Goal: Check status: Check status

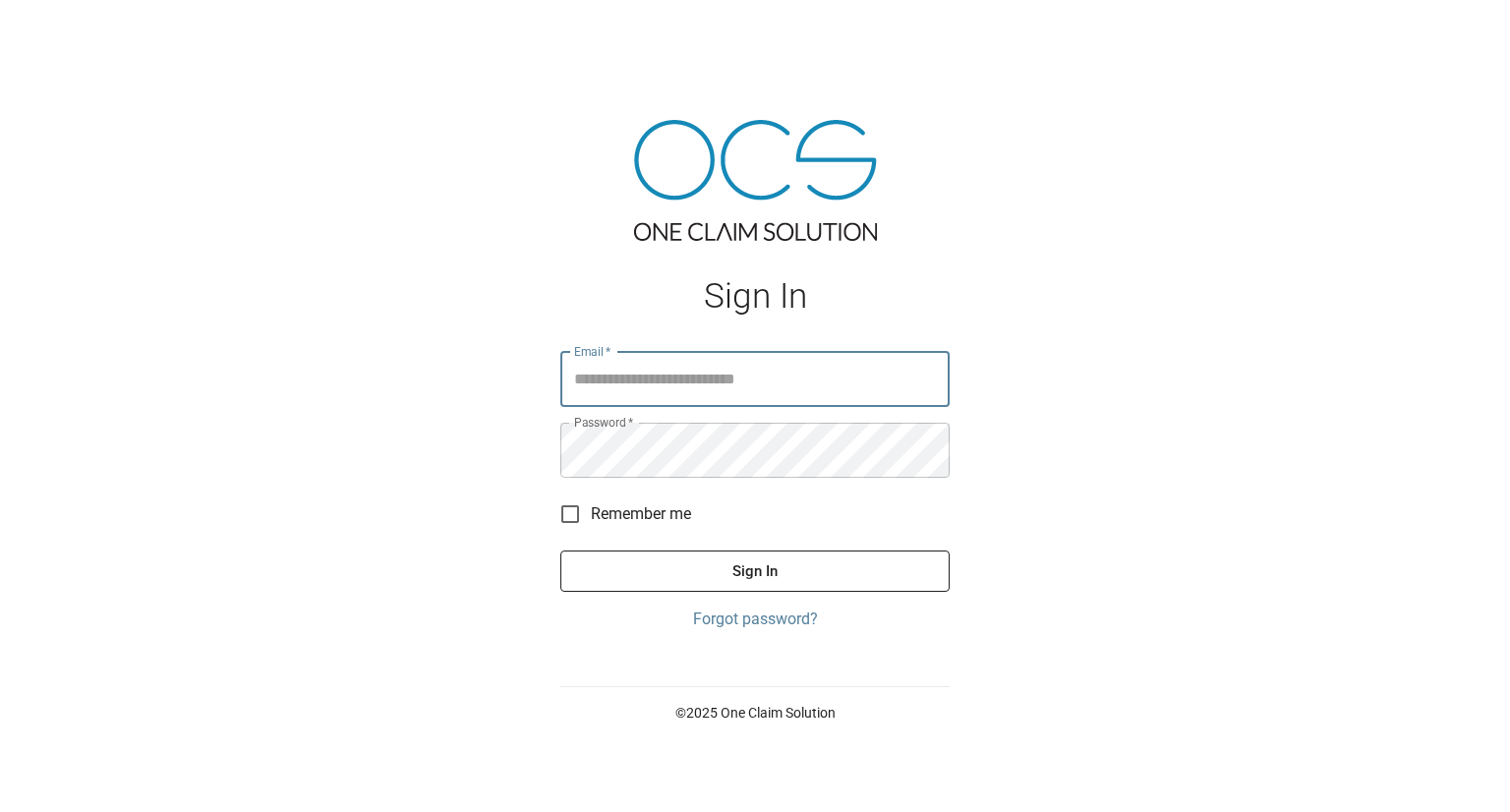
type input "**********"
click at [721, 575] on button "Sign In" at bounding box center [755, 572] width 389 height 42
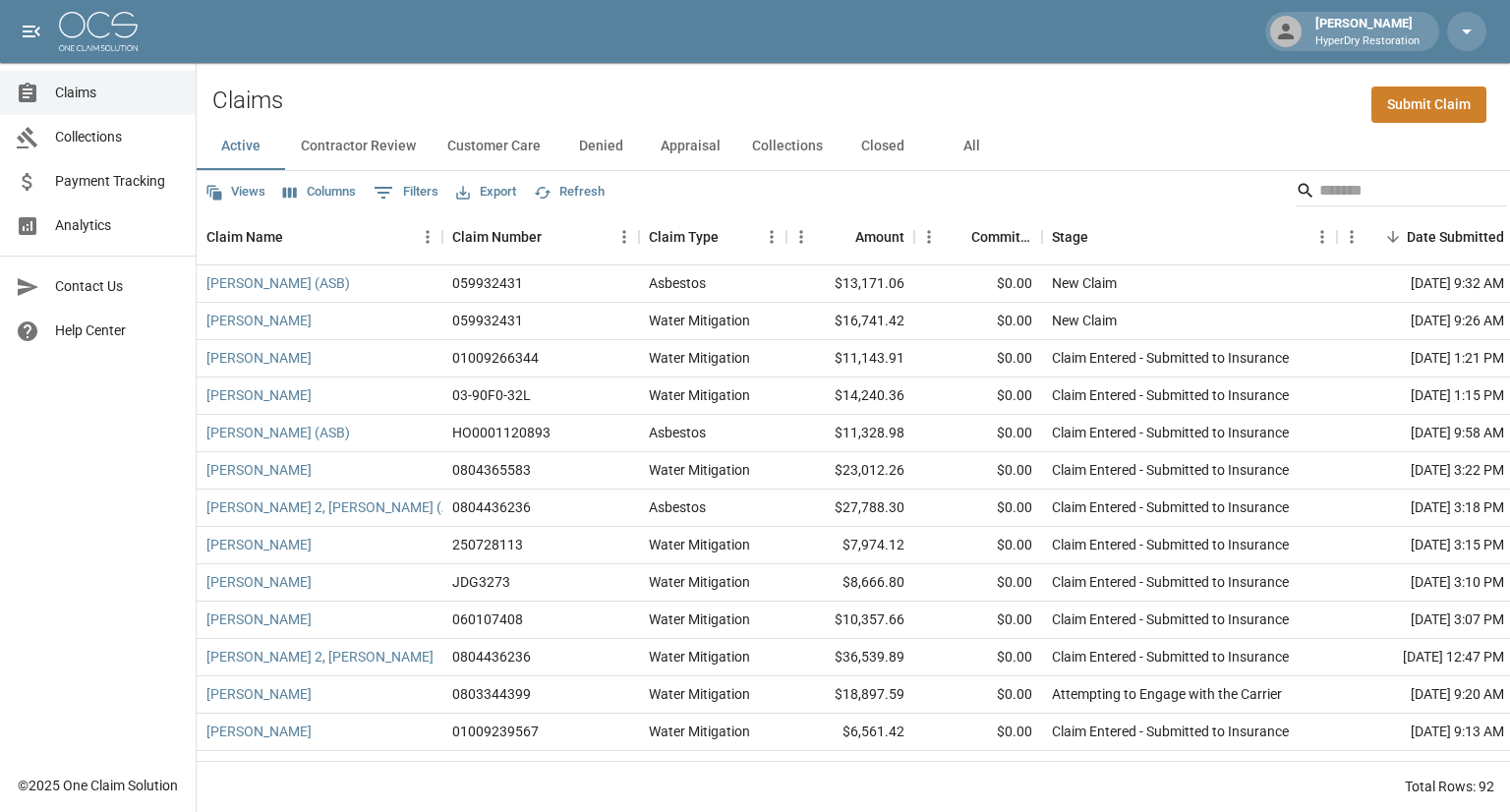
click at [134, 184] on span "Payment Tracking" at bounding box center [117, 181] width 125 height 21
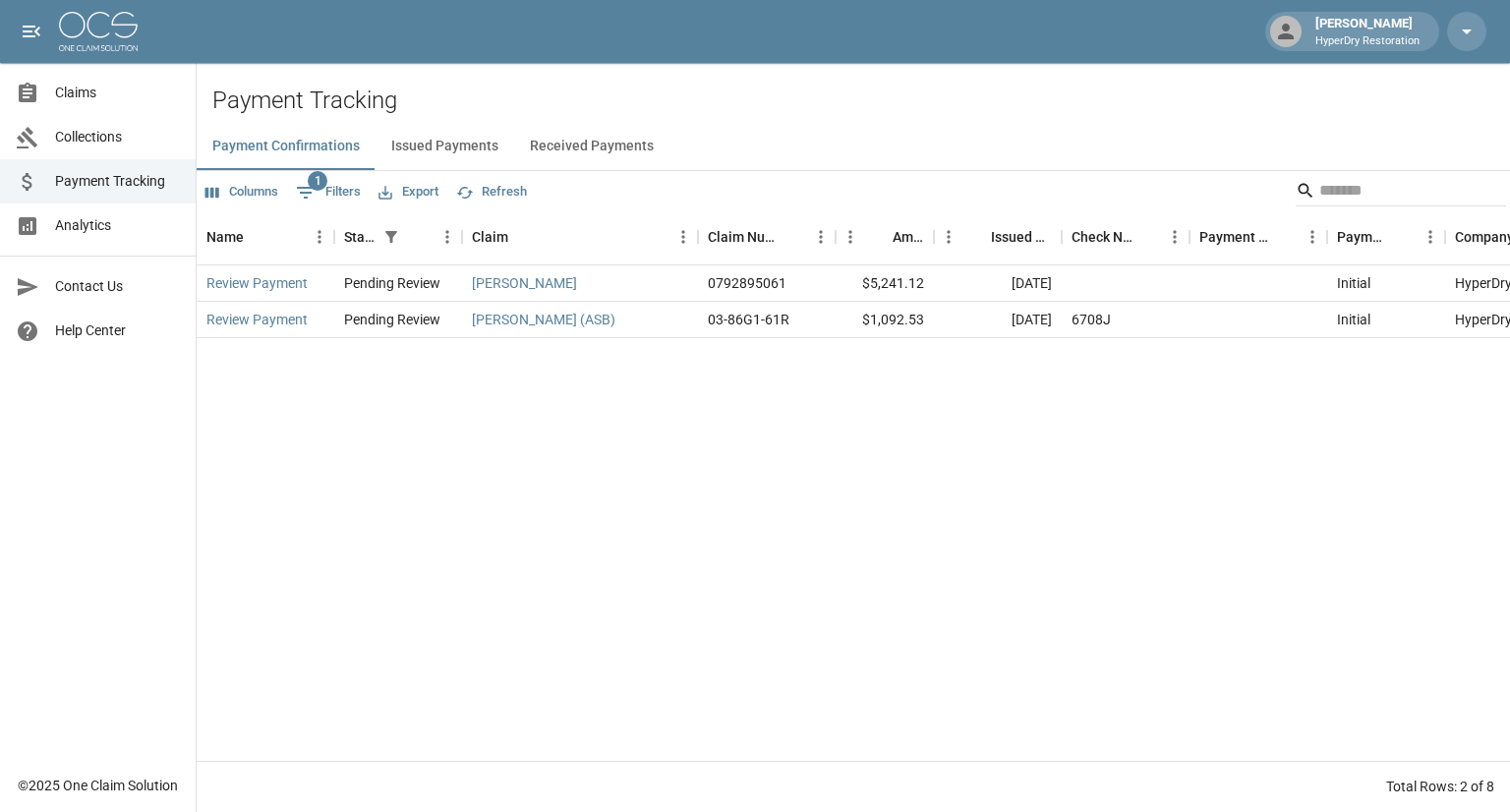
click at [541, 147] on button "Received Payments" at bounding box center [592, 147] width 155 height 48
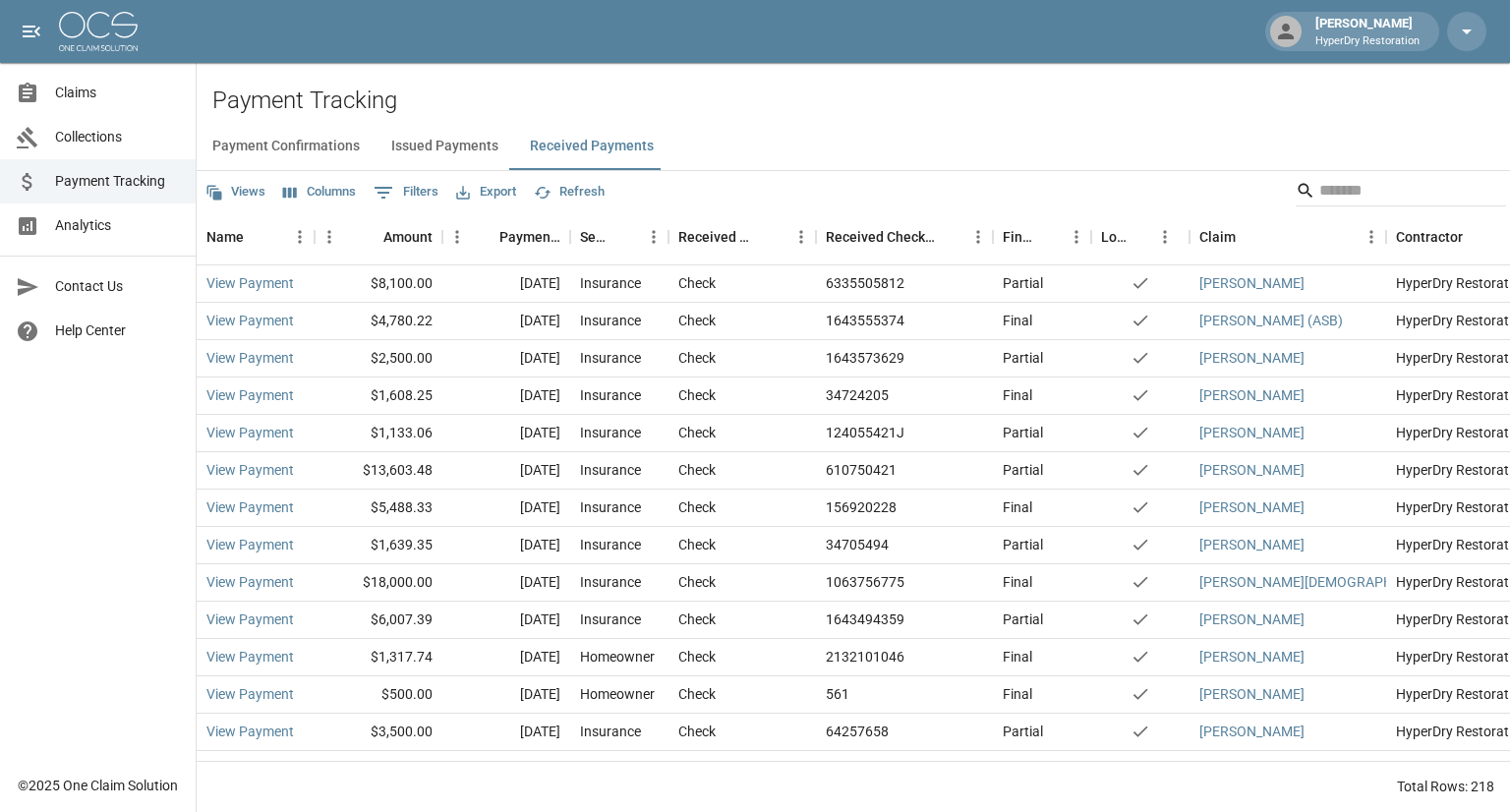
click at [88, 94] on span "Claims" at bounding box center [117, 92] width 125 height 21
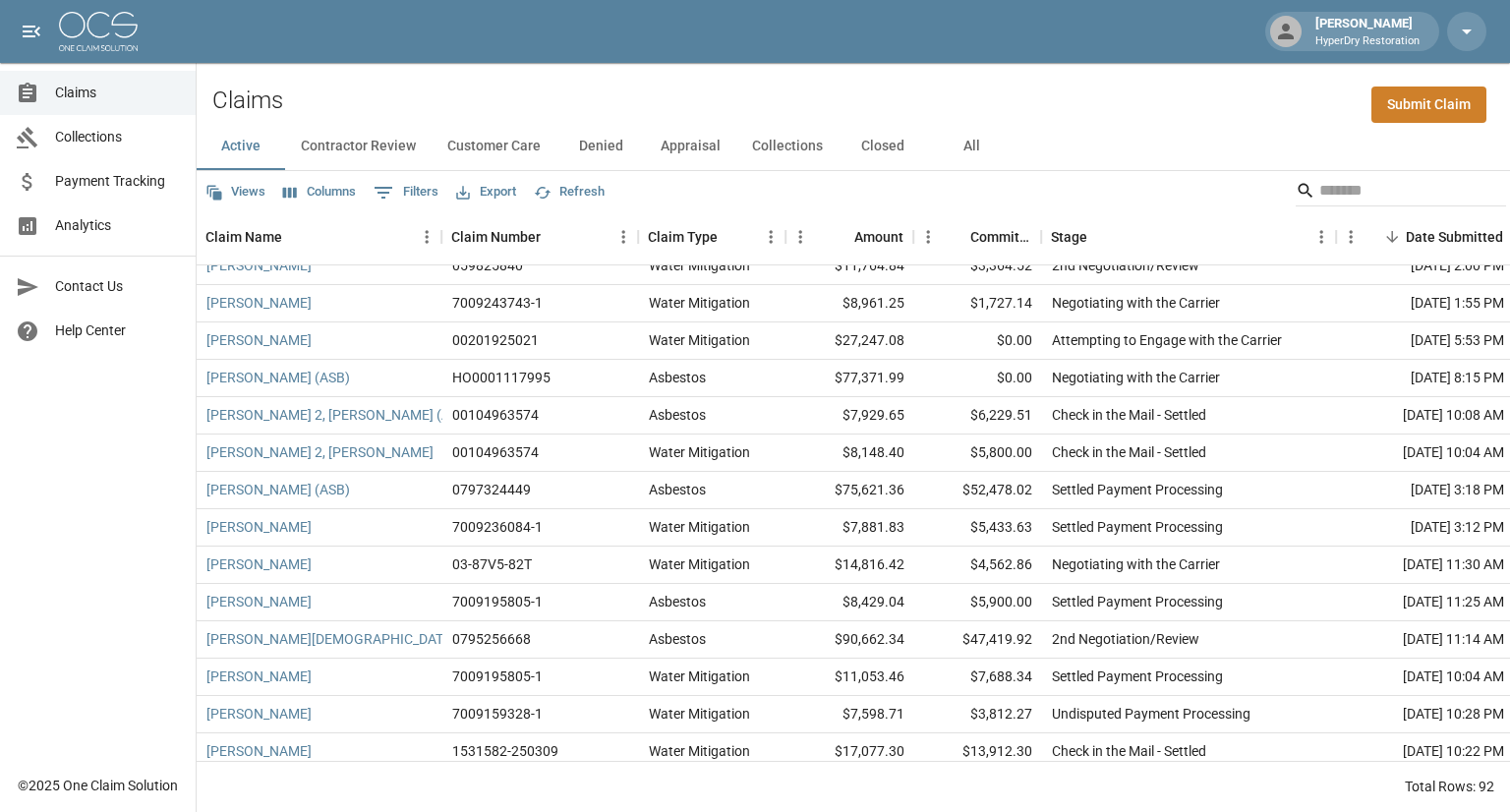
scroll to position [2634, 0]
click at [1370, 182] on input "Search" at bounding box center [1398, 191] width 157 height 32
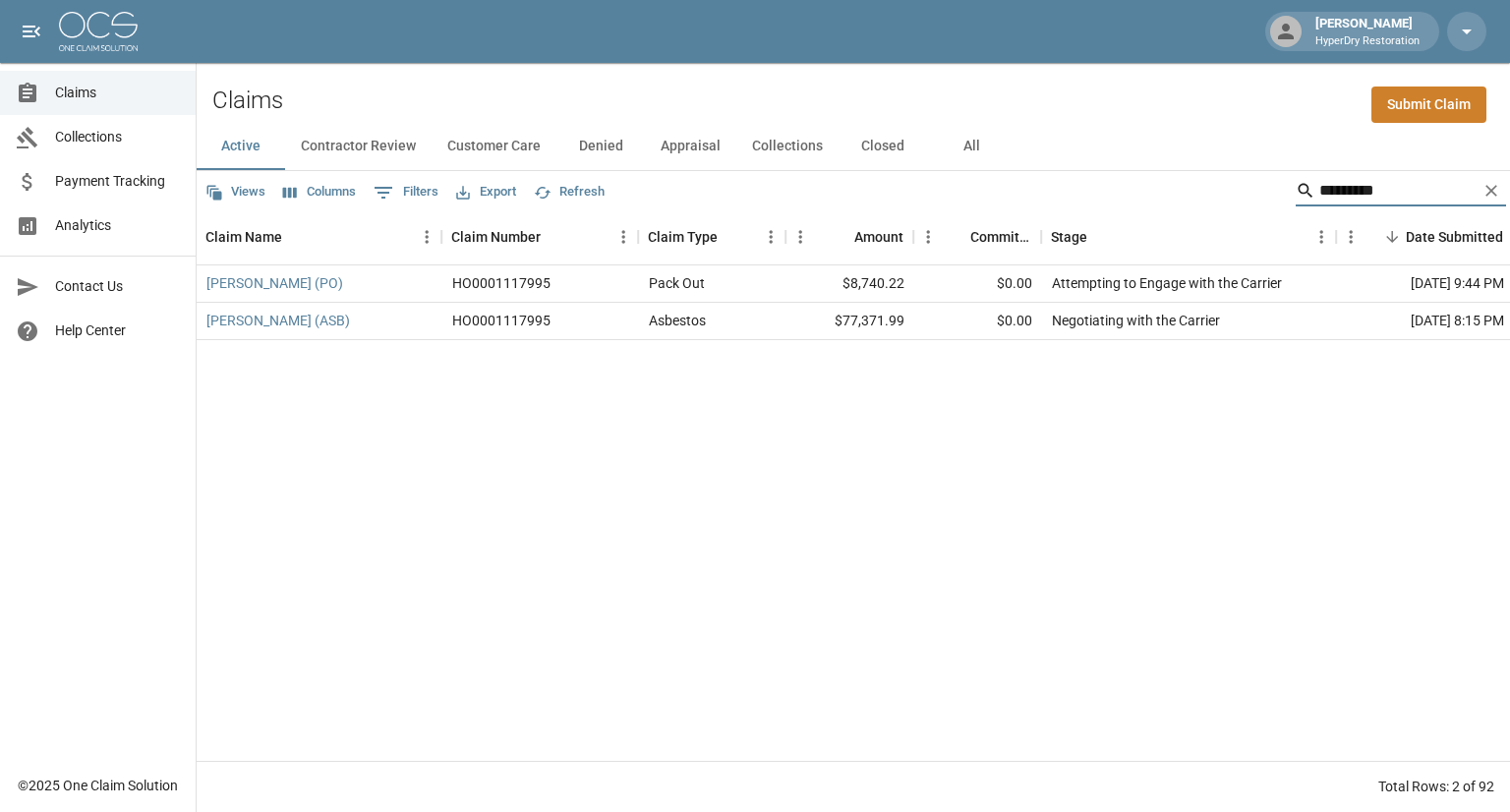
scroll to position [0, 0]
type input "*"
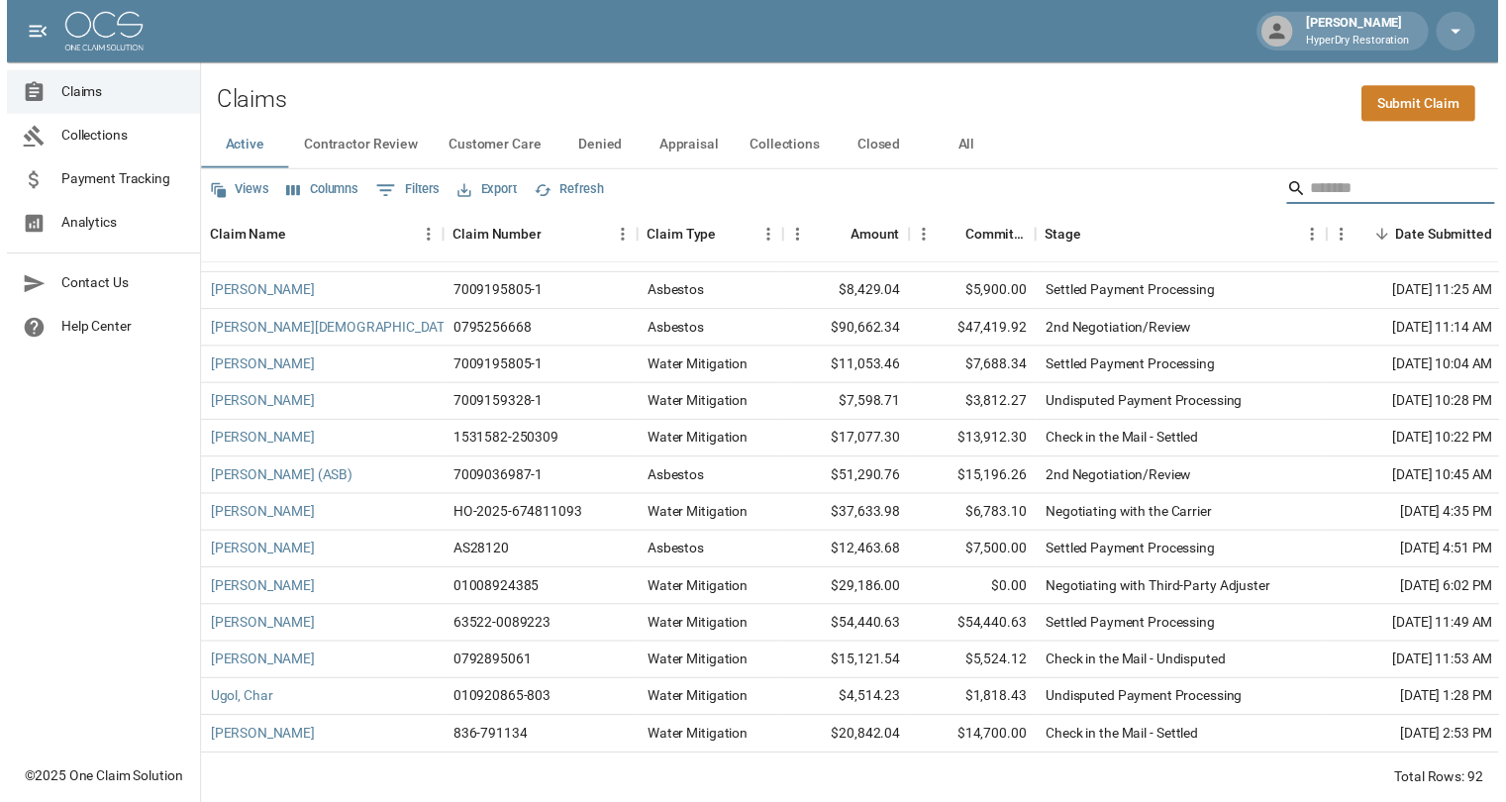
scroll to position [2967, 0]
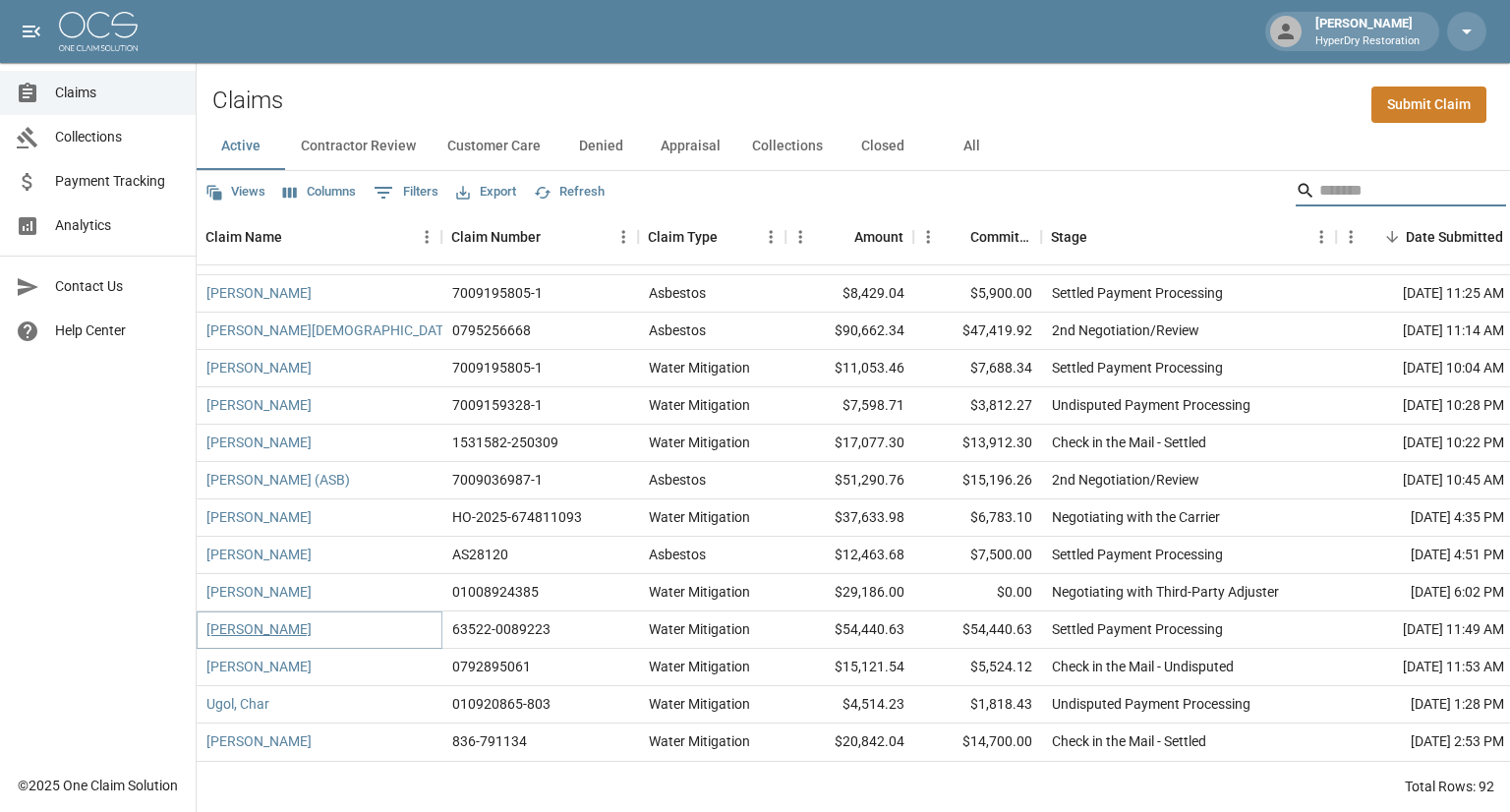
click at [277, 625] on link "[PERSON_NAME]" at bounding box center [259, 629] width 105 height 20
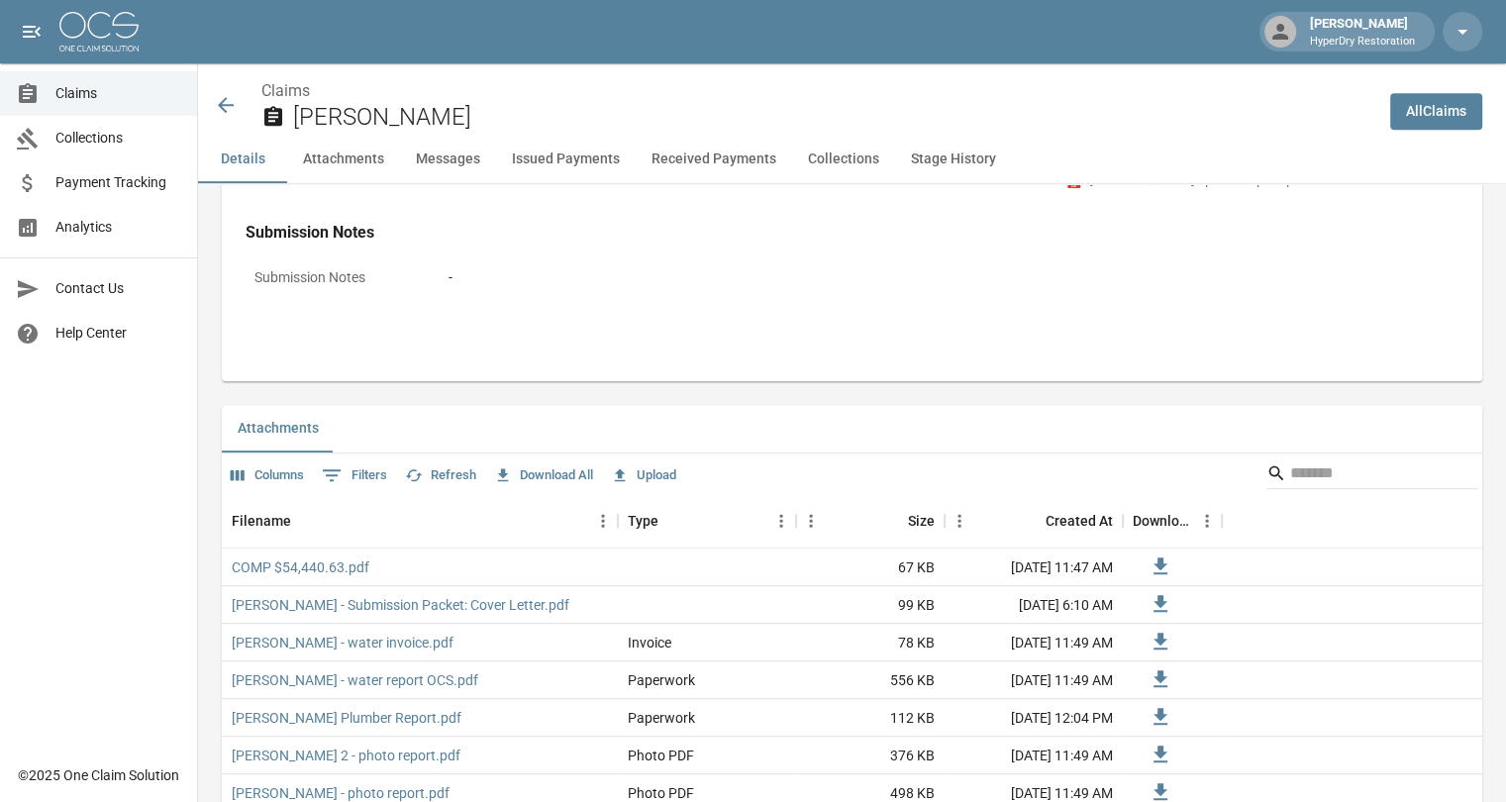
scroll to position [1026, 0]
click at [691, 159] on button "Received Payments" at bounding box center [714, 160] width 156 height 48
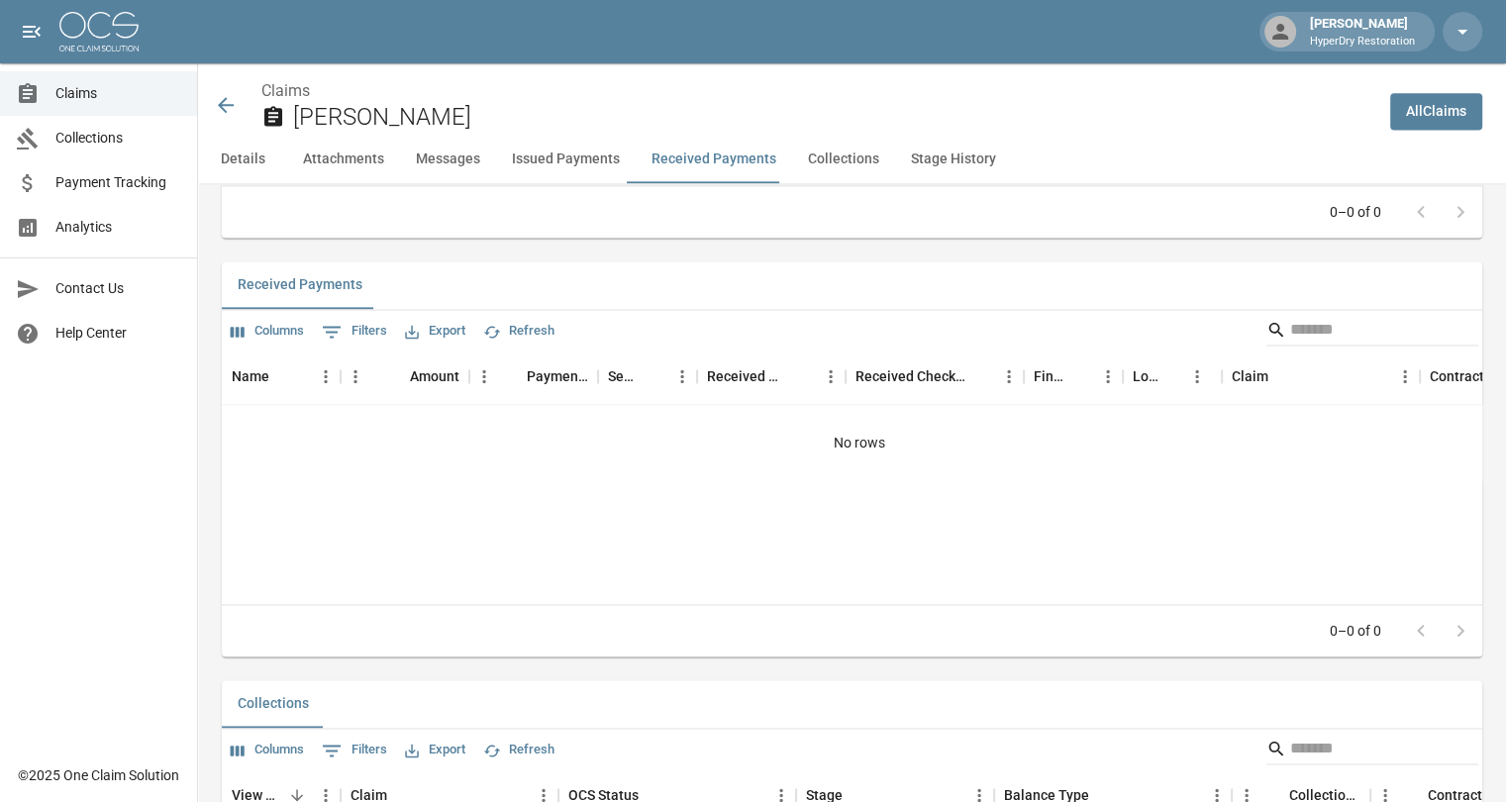
scroll to position [2717, 0]
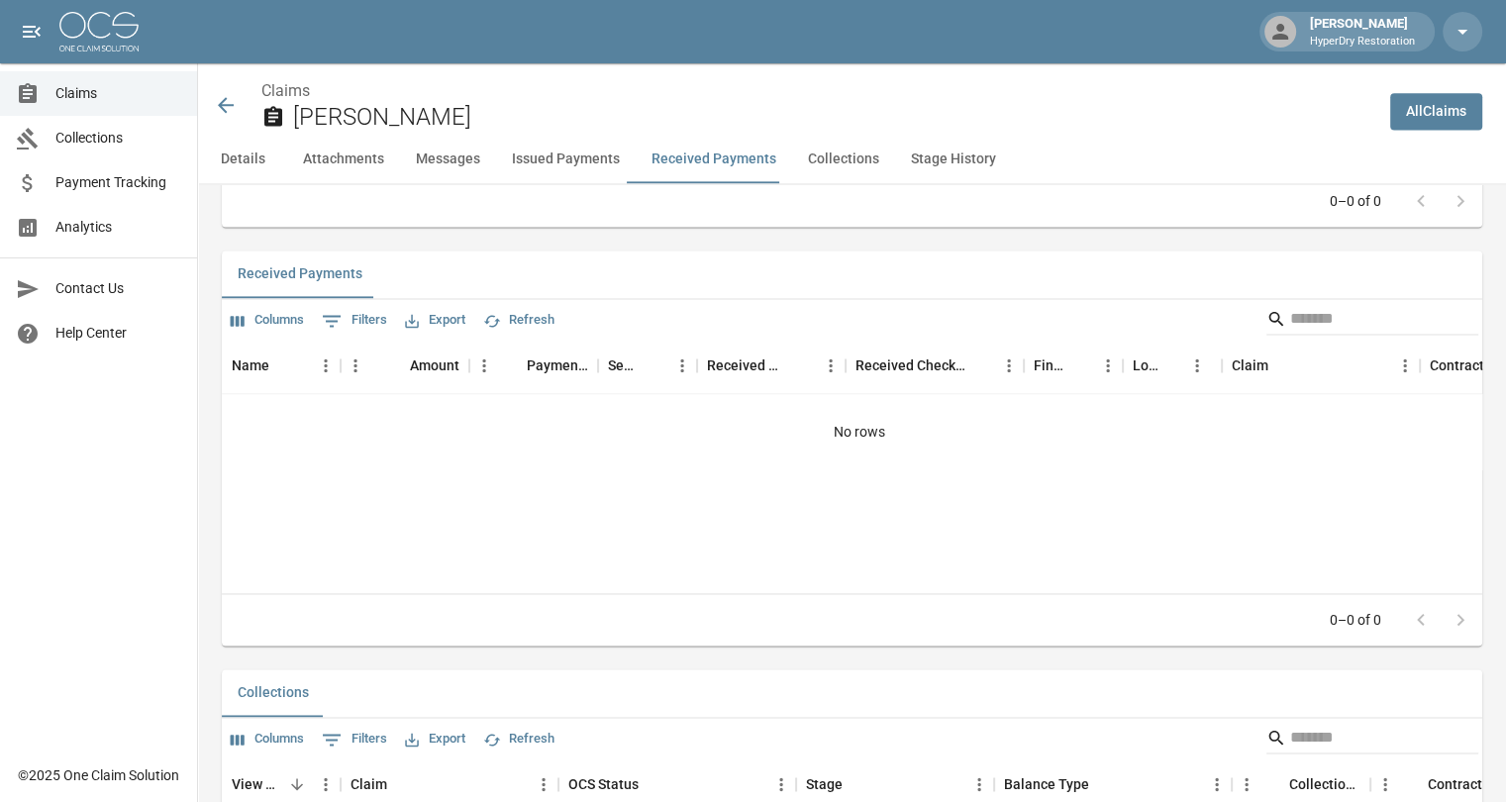
click at [551, 159] on button "Issued Payments" at bounding box center [566, 160] width 140 height 48
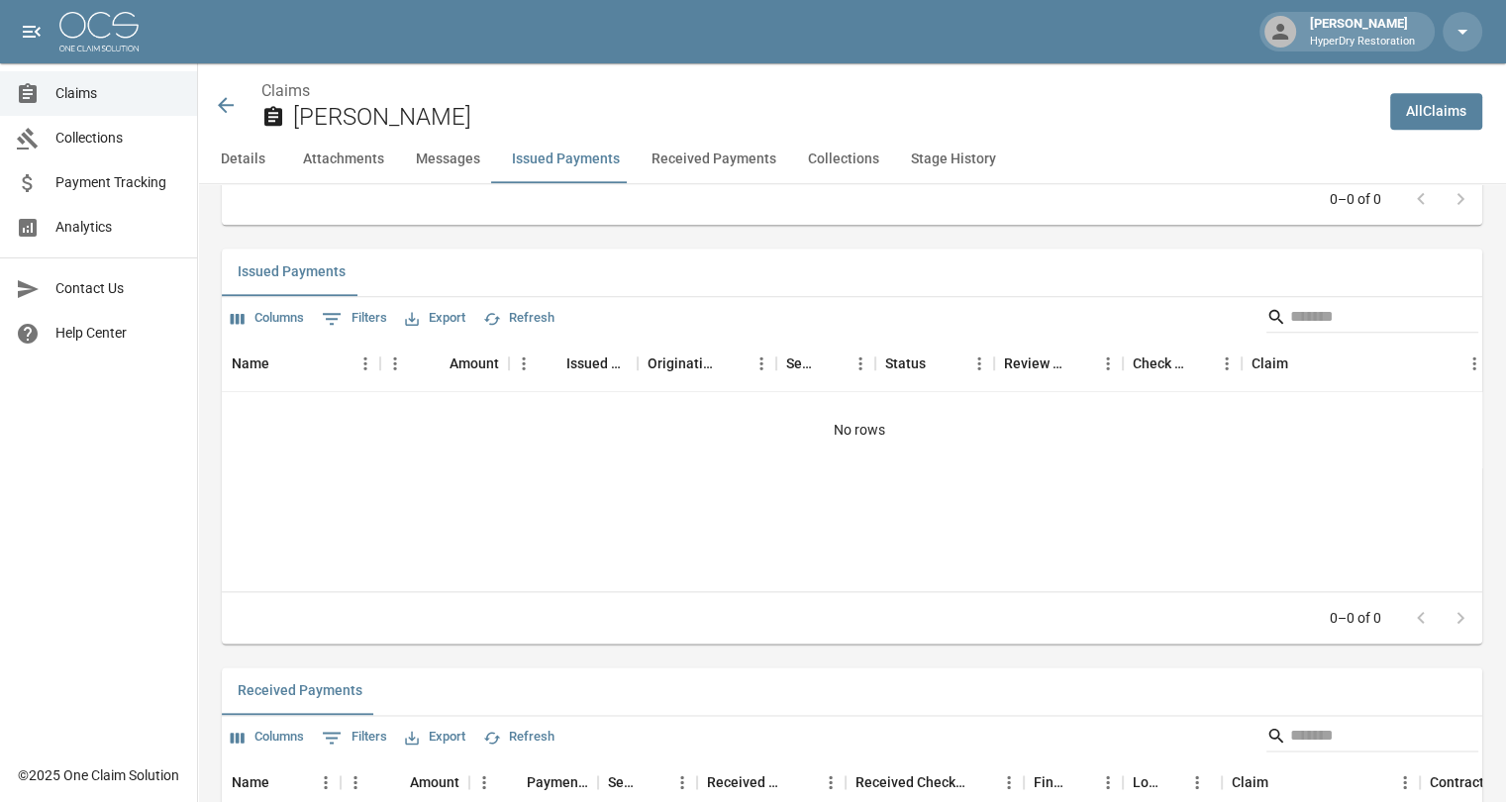
scroll to position [2299, 0]
click at [120, 88] on span "Claims" at bounding box center [118, 93] width 126 height 21
